Goal: Task Accomplishment & Management: Manage account settings

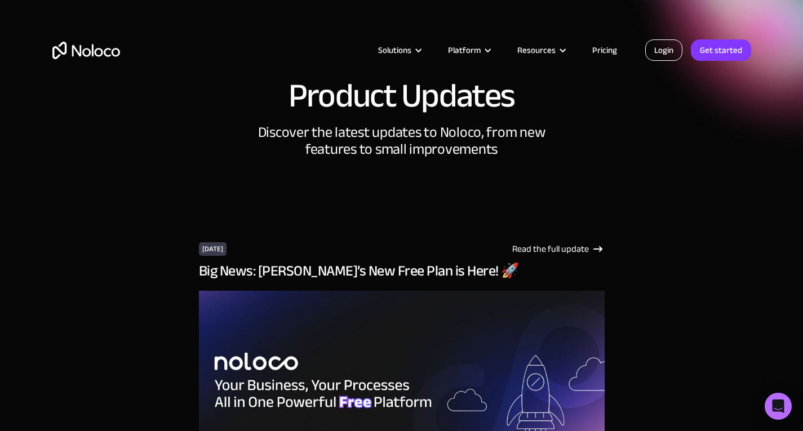
click at [658, 49] on link "Login" at bounding box center [663, 49] width 37 height 21
click at [665, 43] on link "Login" at bounding box center [663, 49] width 37 height 21
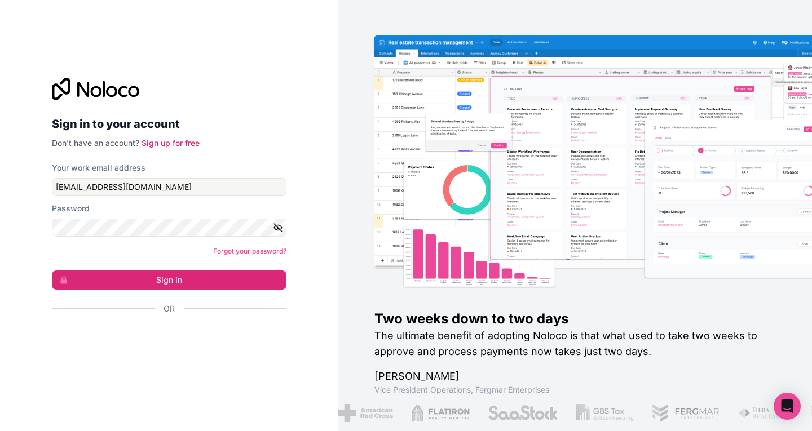
drag, startPoint x: 184, startPoint y: 173, endPoint x: 194, endPoint y: 182, distance: 13.6
click at [194, 182] on div "Your work email address sdelgado@prometheusrm.com" at bounding box center [169, 179] width 235 height 34
drag, startPoint x: 194, startPoint y: 182, endPoint x: 15, endPoint y: 178, distance: 179.9
click at [15, 178] on div "Sign in to your account Don't have an account? Sign up for free Your work email…" at bounding box center [169, 215] width 338 height 431
type input "sdelgado@t-cuento.com"
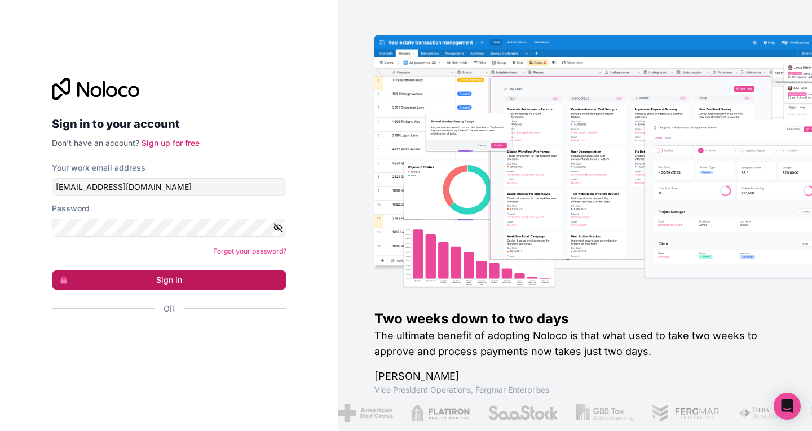
click at [202, 279] on button "Sign in" at bounding box center [169, 280] width 235 height 19
